Goal: Check status

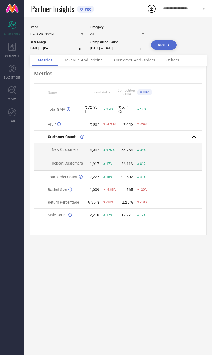
select select "8"
select select "2025"
select select "9"
select select "2025"
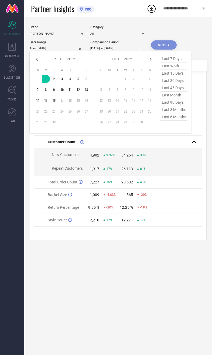
type input "[DATE] to [DATE]"
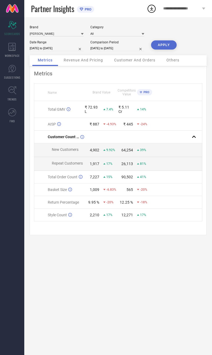
select select "8"
select select "2024"
select select "9"
select select "2024"
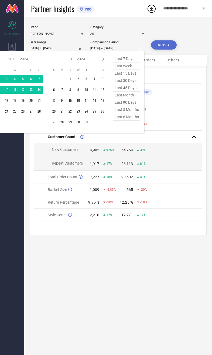
click at [110, 290] on div "[PERSON_NAME] Category All Date Range [DATE] to [DATE] Comparison Period [DATE]…" at bounding box center [118, 186] width 188 height 338
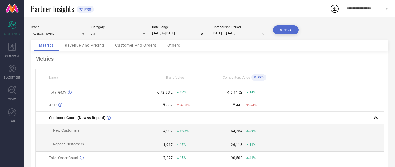
select select "8"
select select "2024"
select select "9"
select select "2024"
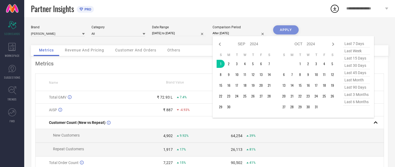
type input "[DATE] to [DATE]"
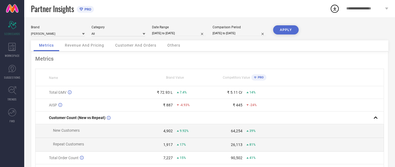
click at [211, 32] on button "APPLY" at bounding box center [286, 29] width 26 height 9
click at [75, 47] on span "Revenue And Pricing" at bounding box center [84, 45] width 39 height 4
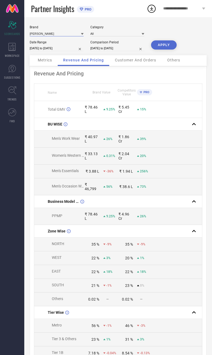
click at [62, 36] on input at bounding box center [57, 34] width 54 height 6
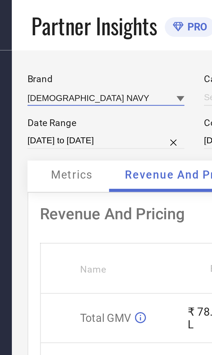
type input "All"
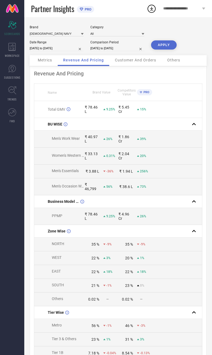
click at [169, 50] on button "APPLY" at bounding box center [164, 44] width 26 height 9
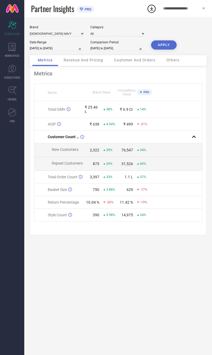
click at [96, 66] on div "Revenue And Pricing" at bounding box center [83, 60] width 50 height 11
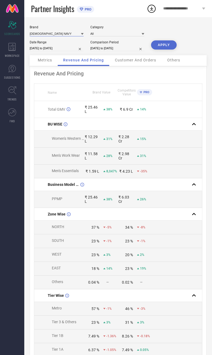
click at [71, 32] on input at bounding box center [57, 34] width 54 height 6
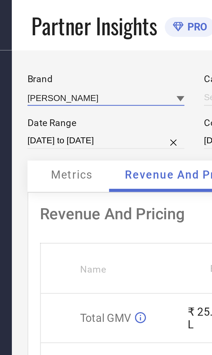
type input "All"
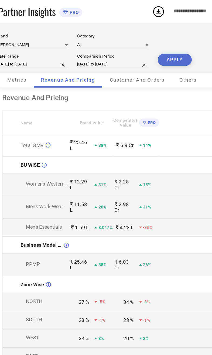
click at [151, 50] on button "APPLY" at bounding box center [164, 44] width 26 height 9
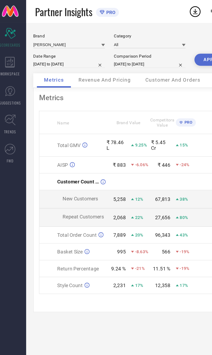
click at [91, 62] on span "Revenue And Pricing" at bounding box center [83, 60] width 39 height 4
